Goal: Find contact information: Find contact information

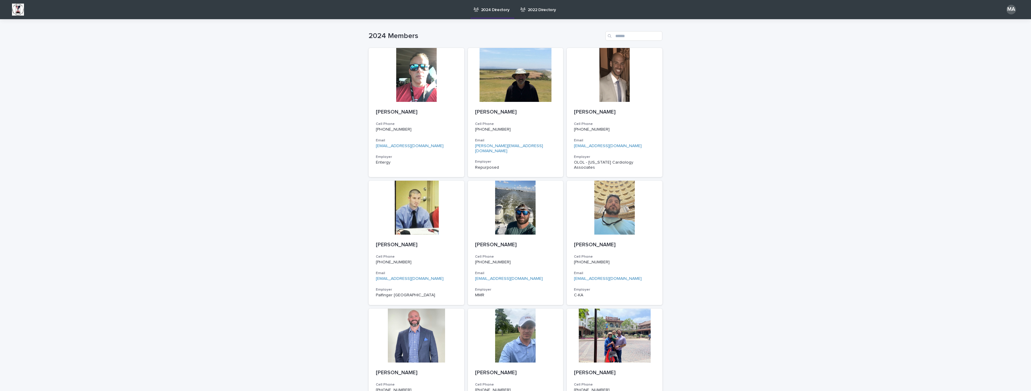
drag, startPoint x: 725, startPoint y: 125, endPoint x: 720, endPoint y: 117, distance: 9.8
drag, startPoint x: 720, startPoint y: 117, endPoint x: 707, endPoint y: 91, distance: 29.0
click at [620, 34] on input "Search" at bounding box center [633, 36] width 57 height 10
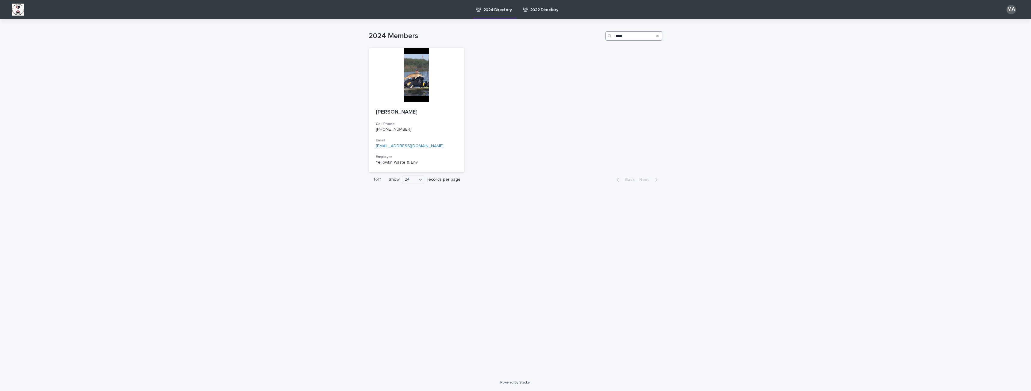
type input "****"
drag, startPoint x: 524, startPoint y: 129, endPoint x: 520, endPoint y: 120, distance: 9.9
drag, startPoint x: 520, startPoint y: 120, endPoint x: 516, endPoint y: 88, distance: 32.7
click at [516, 88] on div "[PERSON_NAME] Cell Phone [PHONE_NUMBER] Email [EMAIL_ADDRESS][DOMAIN_NAME] Empl…" at bounding box center [516, 110] width 294 height 124
click at [409, 145] on link "[EMAIL_ADDRESS][DOMAIN_NAME]" at bounding box center [410, 146] width 68 height 4
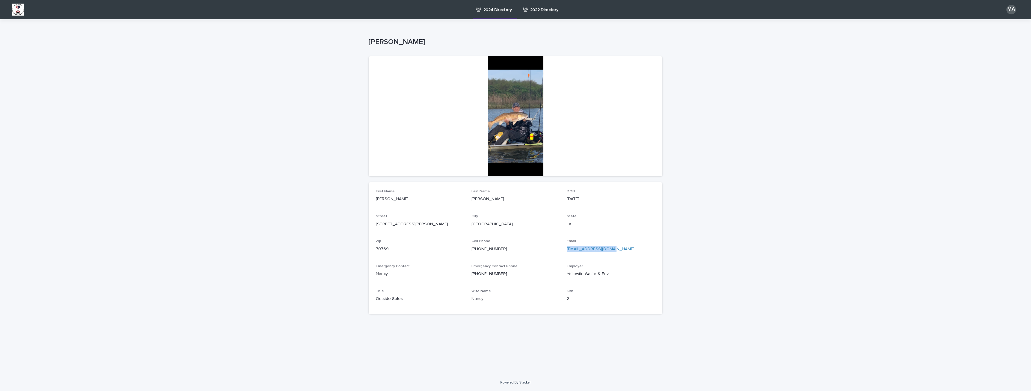
drag, startPoint x: 566, startPoint y: 249, endPoint x: 622, endPoint y: 250, distance: 56.3
click at [622, 250] on div "First Name [PERSON_NAME] Last Name [PERSON_NAME] DOB [DEMOGRAPHIC_DATA] Street …" at bounding box center [515, 247] width 279 height 117
copy link "[EMAIL_ADDRESS][DOMAIN_NAME]"
drag, startPoint x: 760, startPoint y: 122, endPoint x: 749, endPoint y: 102, distance: 22.9
click at [759, 115] on div "Loading... Saving… Loading... Saving… [PERSON_NAME] [PERSON_NAME] Sorry, there …" at bounding box center [515, 196] width 1031 height 355
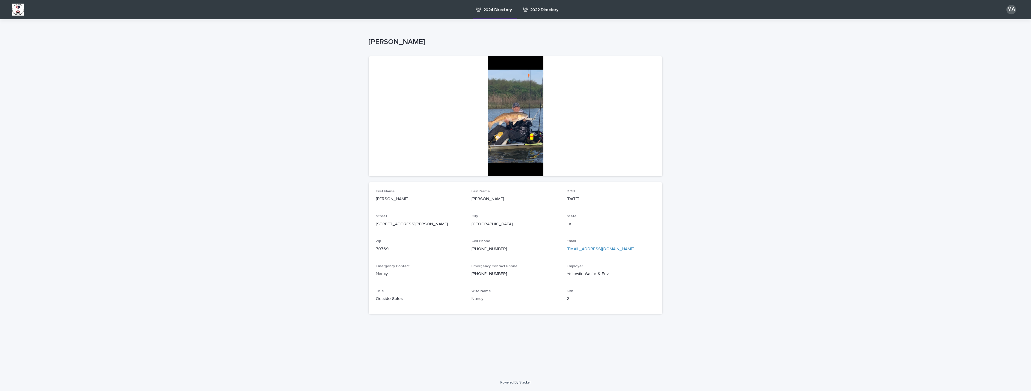
drag, startPoint x: 749, startPoint y: 102, endPoint x: 733, endPoint y: 77, distance: 29.4
drag, startPoint x: 733, startPoint y: 77, endPoint x: 710, endPoint y: 78, distance: 23.1
click at [729, 65] on div "Loading... Saving… Loading... Saving… [PERSON_NAME] [PERSON_NAME] Sorry, there …" at bounding box center [515, 196] width 1031 height 355
drag, startPoint x: 325, startPoint y: 123, endPoint x: 305, endPoint y: 101, distance: 29.9
drag, startPoint x: 305, startPoint y: 101, endPoint x: 183, endPoint y: 108, distance: 121.9
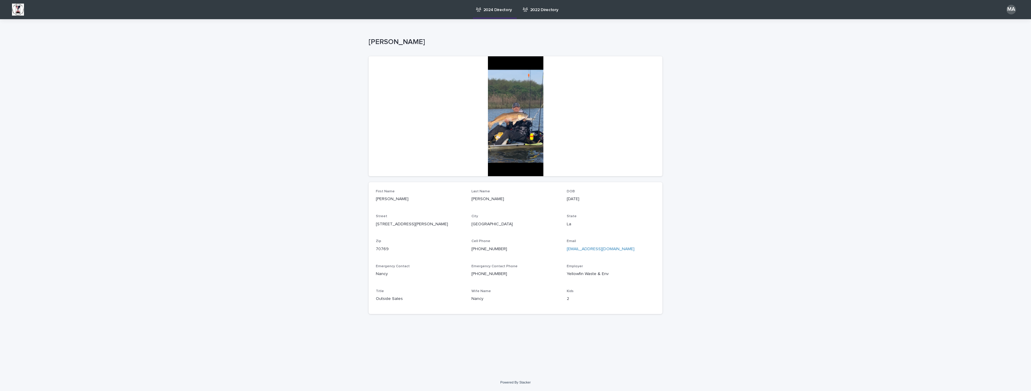
click at [201, 110] on div "Loading... Saving… Loading... Saving… [PERSON_NAME] [PERSON_NAME] Sorry, there …" at bounding box center [515, 196] width 1031 height 355
